Goal: Navigation & Orientation: Understand site structure

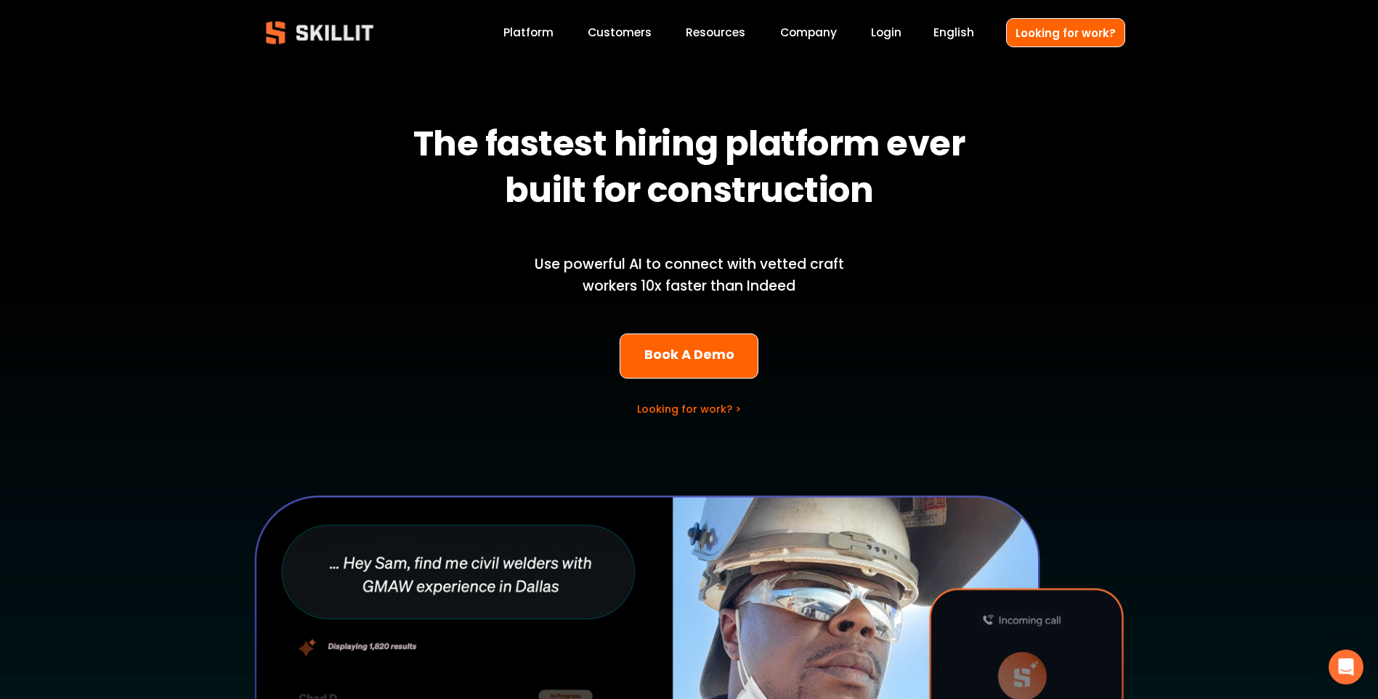
click at [532, 30] on link "Platform" at bounding box center [529, 33] width 50 height 20
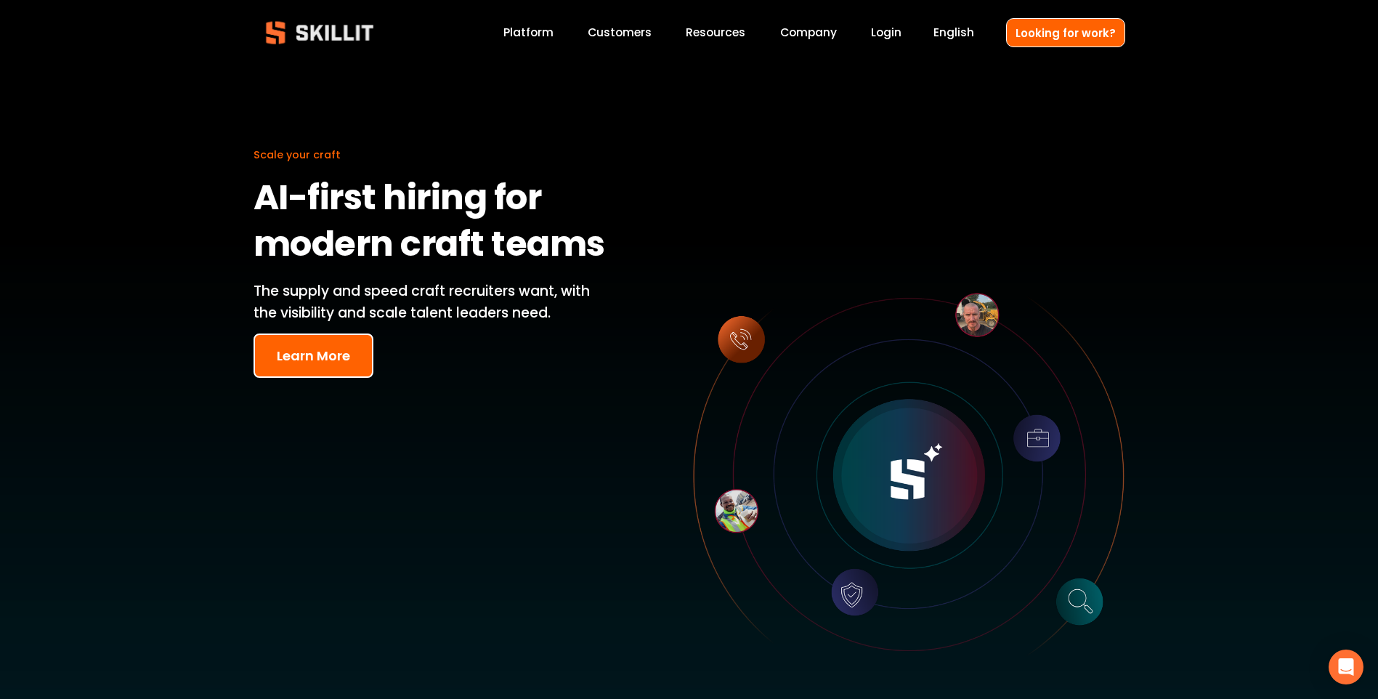
click at [302, 347] on button "Learn More" at bounding box center [314, 355] width 120 height 44
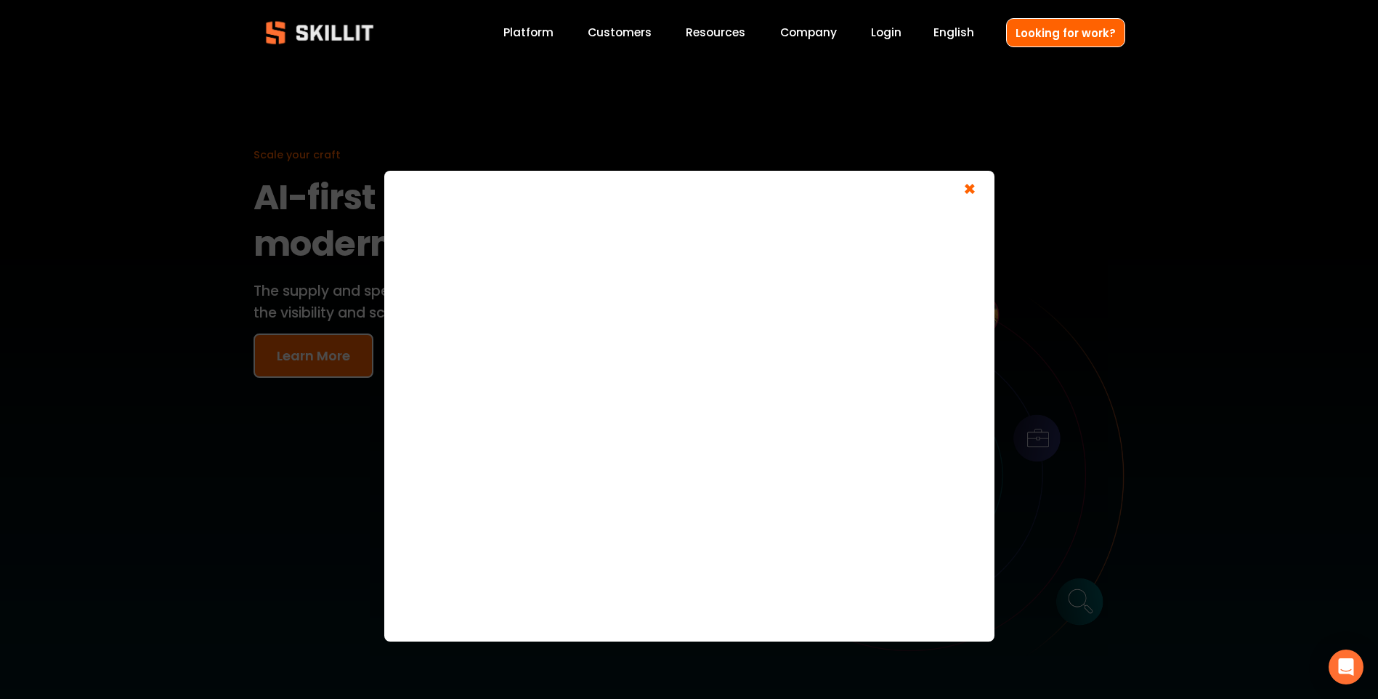
click at [973, 186] on span "×" at bounding box center [970, 191] width 28 height 27
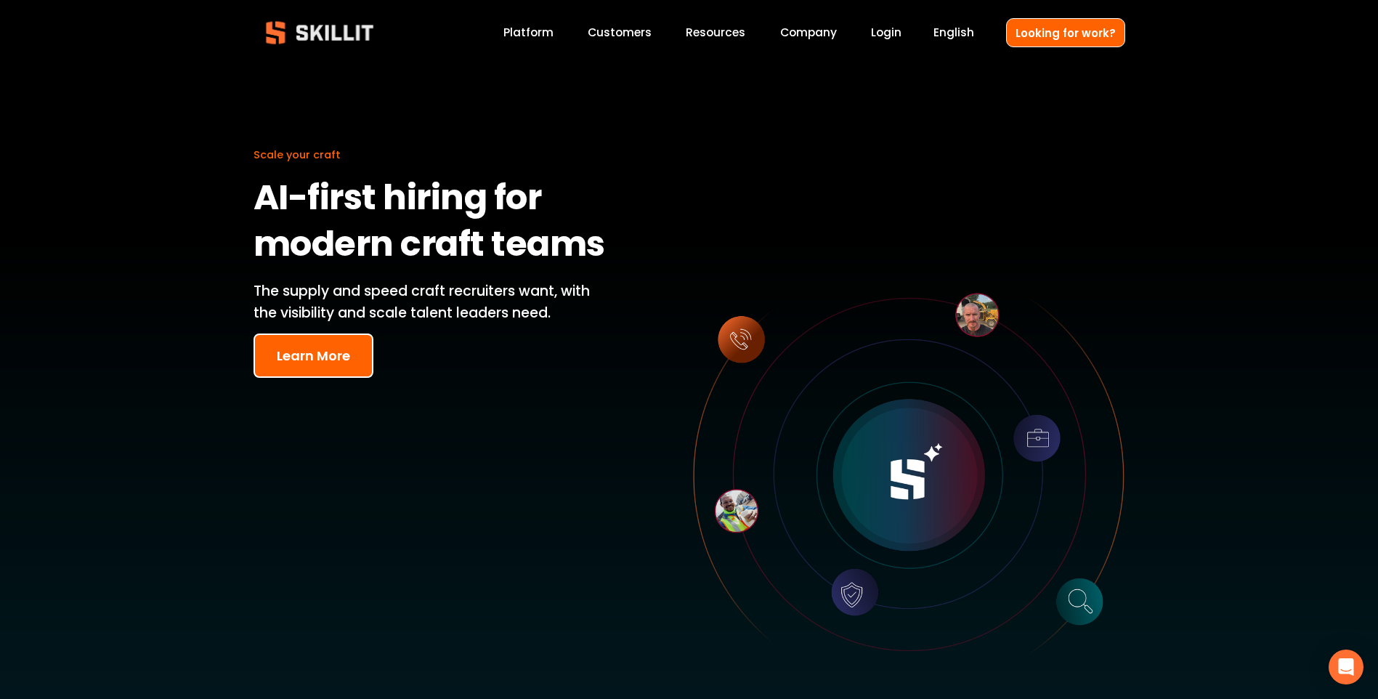
click at [632, 36] on link "Customers" at bounding box center [620, 33] width 64 height 20
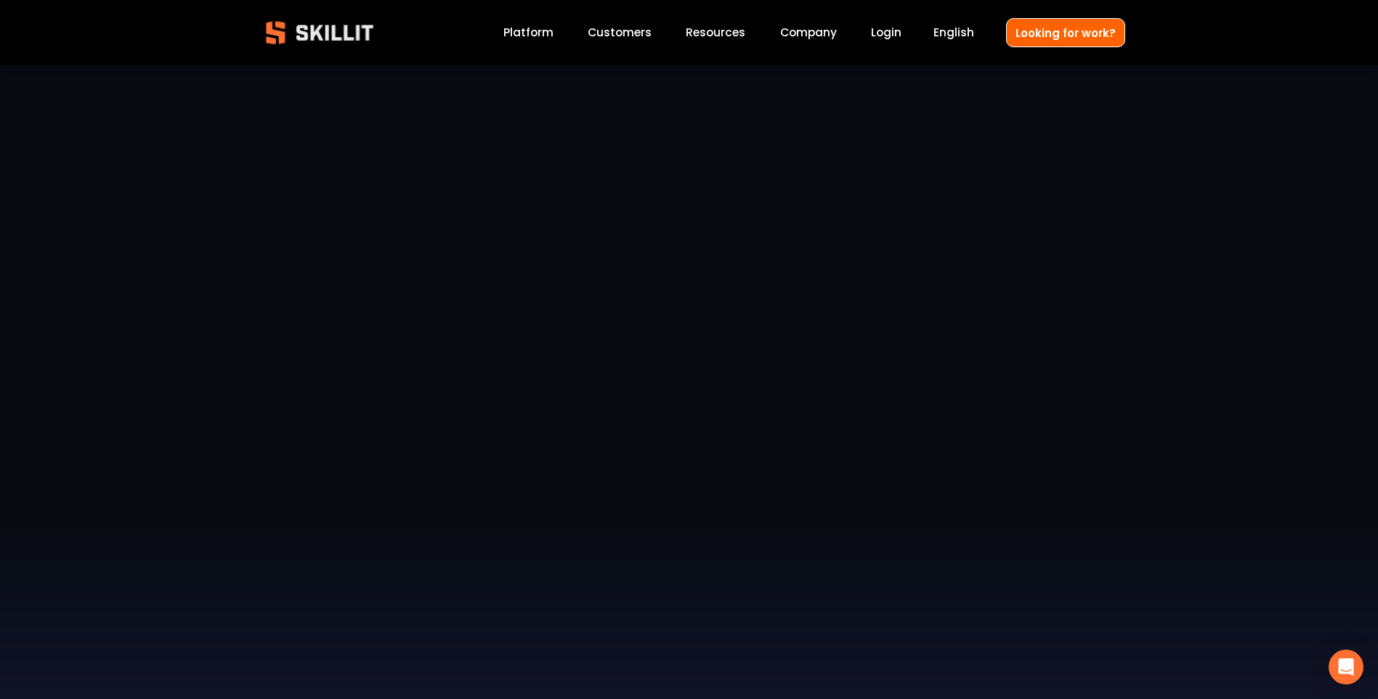
click at [538, 32] on link "Platform" at bounding box center [529, 33] width 50 height 20
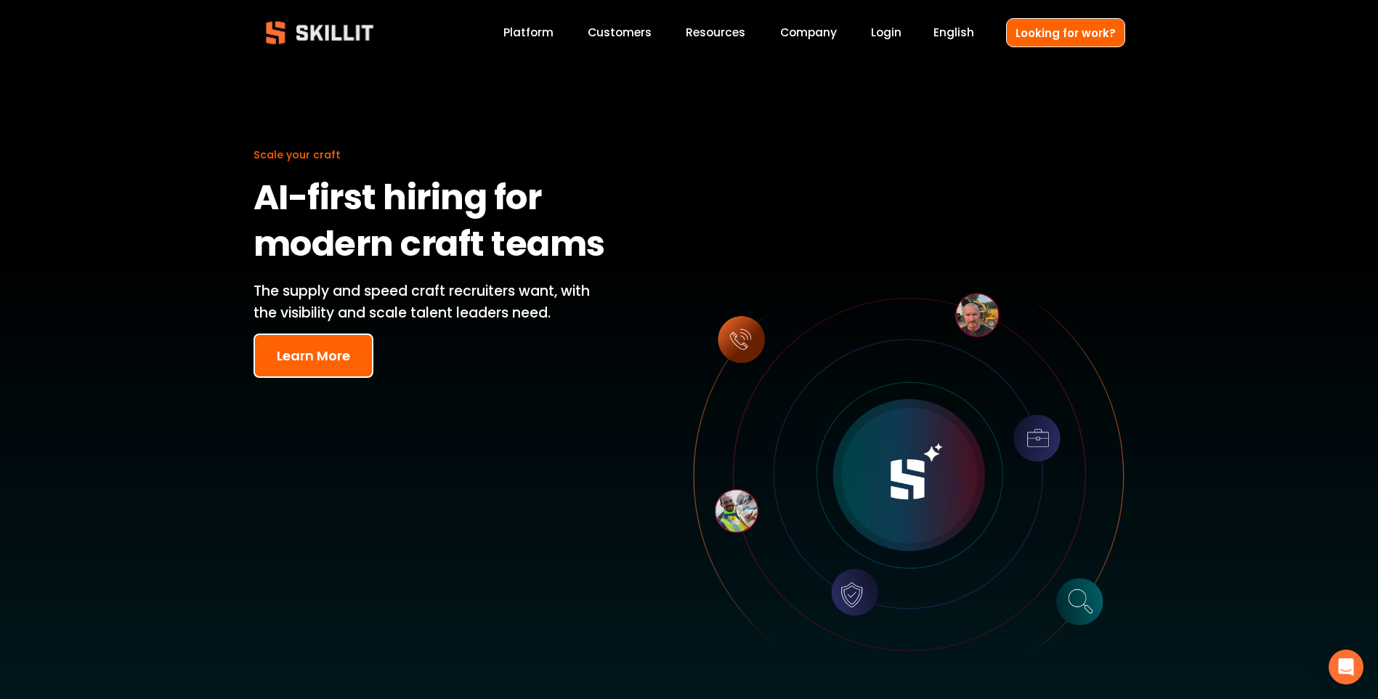
click at [344, 33] on img at bounding box center [320, 33] width 132 height 44
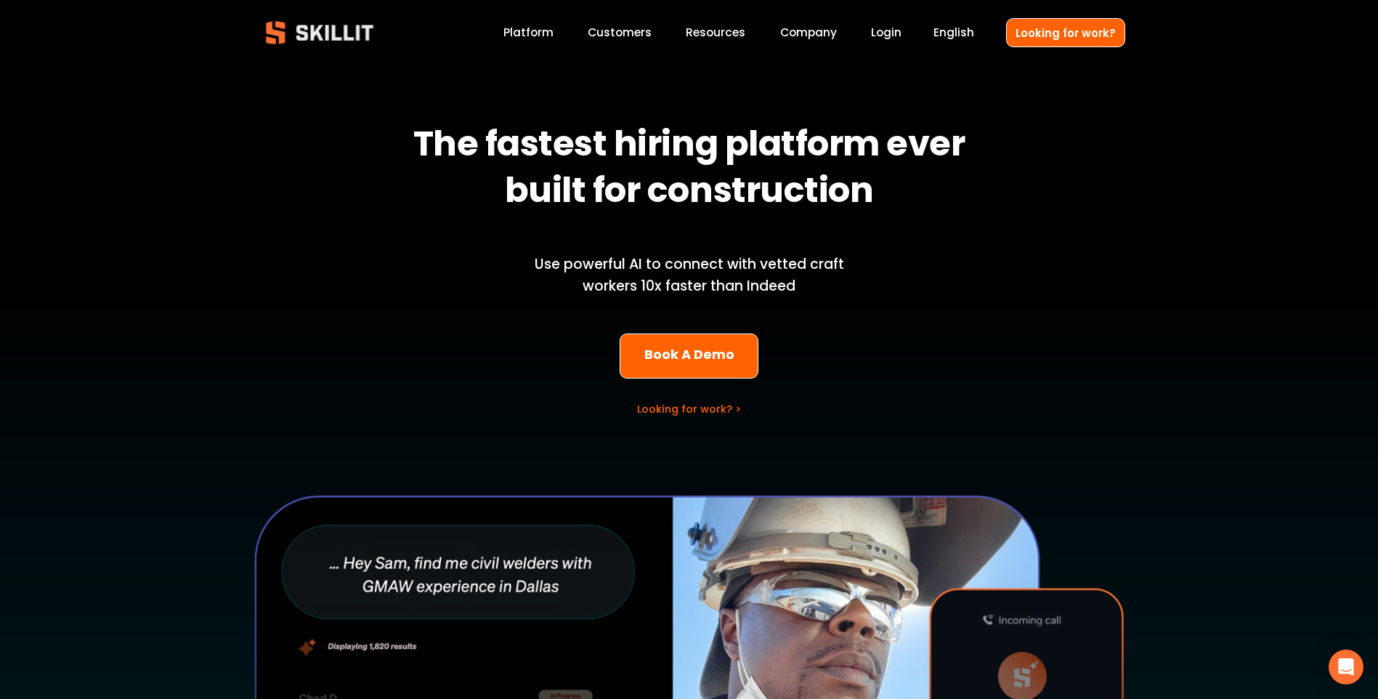
click at [612, 32] on link "Customers" at bounding box center [620, 33] width 64 height 20
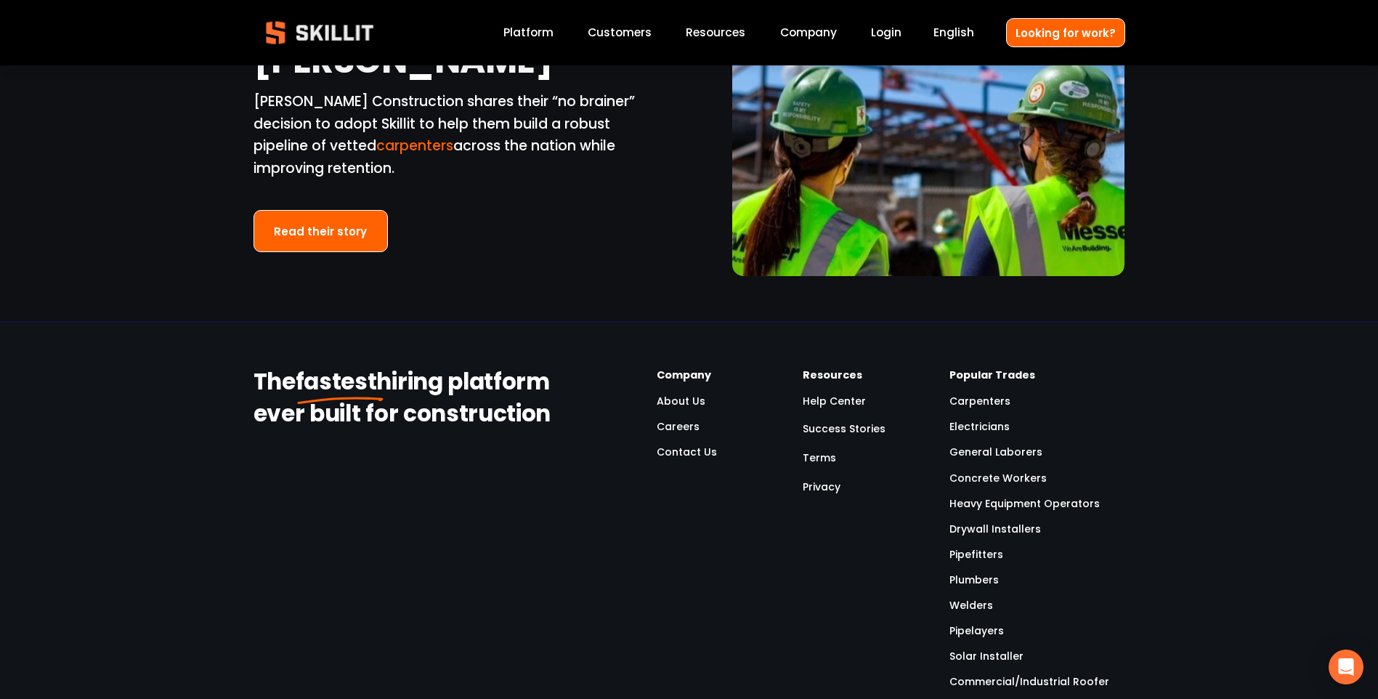
scroll to position [3342, 0]
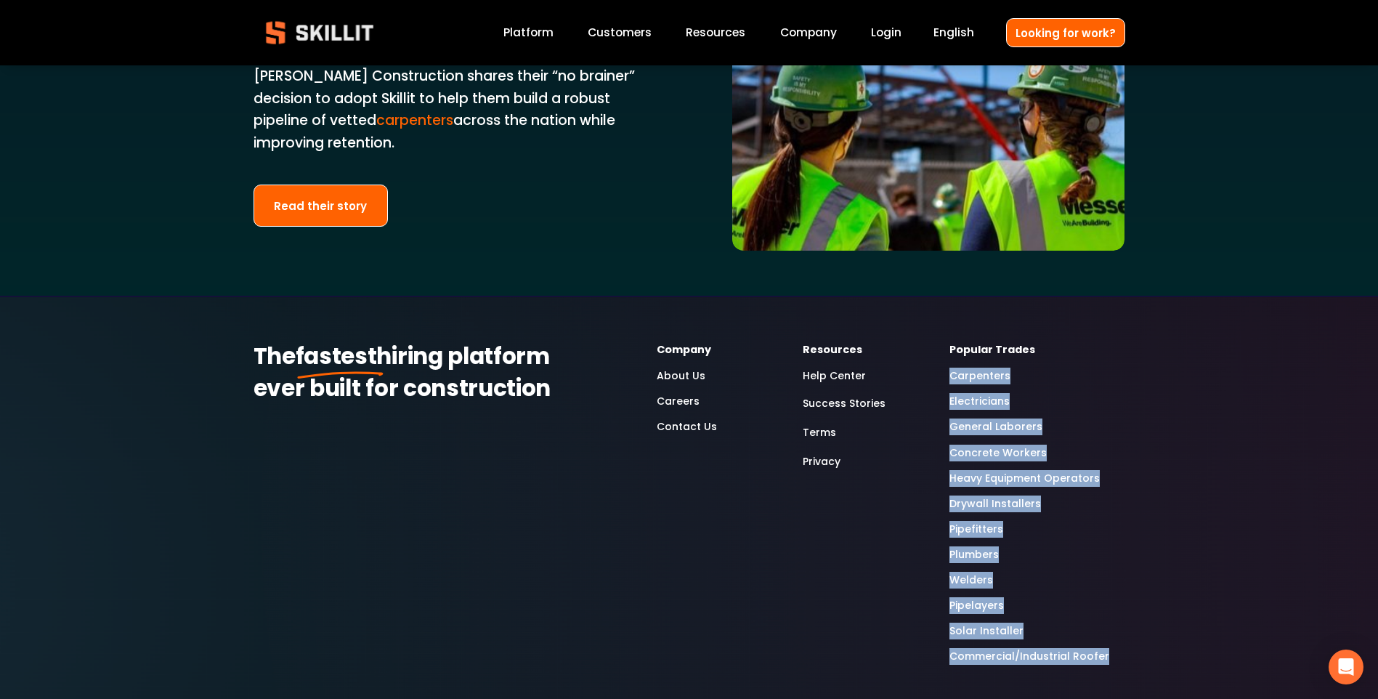
drag, startPoint x: 940, startPoint y: 327, endPoint x: 1115, endPoint y: 617, distance: 338.7
click at [1115, 617] on div "The fastest hiring platform ever built for construction Company About Us Career…" at bounding box center [689, 510] width 1378 height 339
copy div "Carpenters Electricians General Laborers Concrete Workers Heavy Equipment Opera…"
click at [311, 31] on img at bounding box center [320, 33] width 132 height 44
